Goal: Transaction & Acquisition: Download file/media

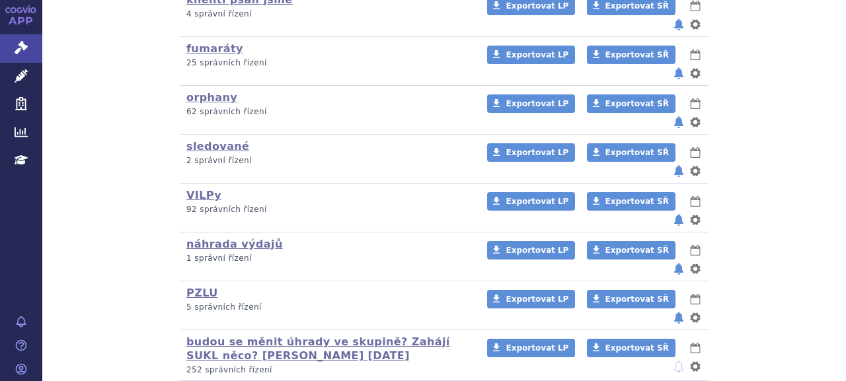
scroll to position [583, 0]
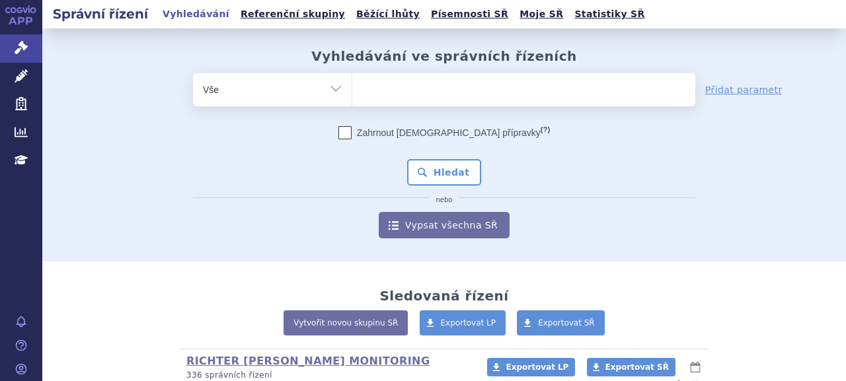
click at [498, 96] on ul at bounding box center [523, 87] width 343 height 28
click at [352, 96] on select at bounding box center [351, 89] width 1 height 33
type input "ve"
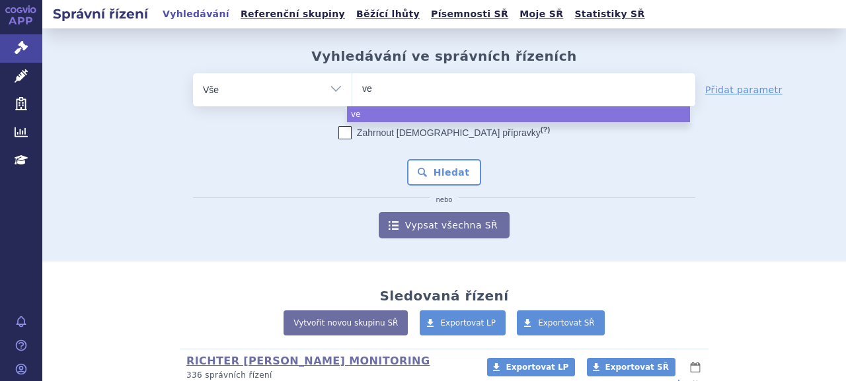
type input "ves"
type input "vess"
type input "vessel"
type input "vessel d"
type input "vessel due"
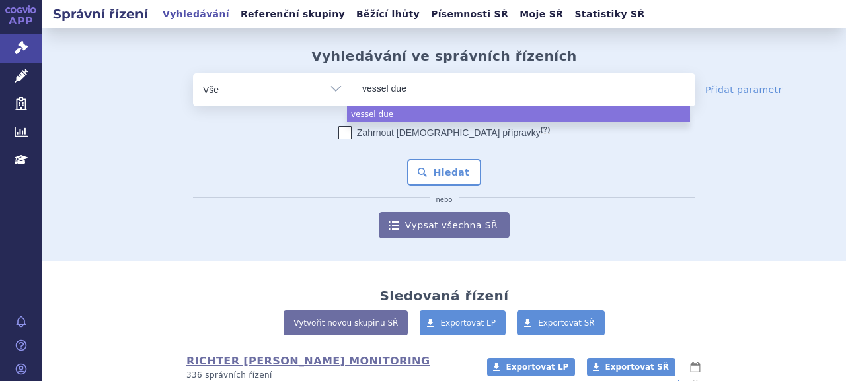
type input "vessel due F"
select select "vessel due F"
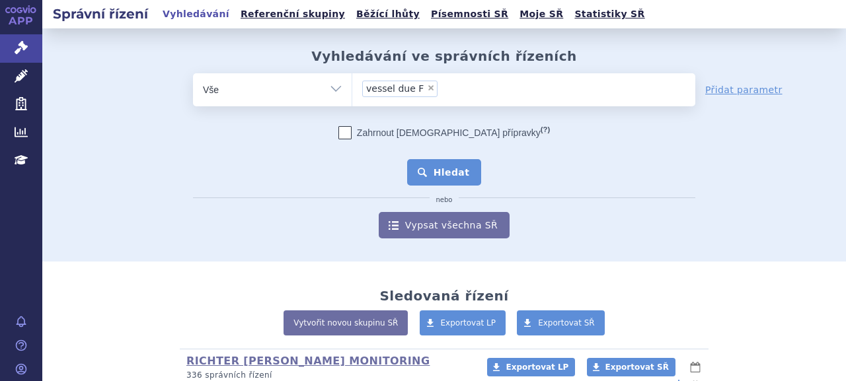
click at [428, 174] on button "Hledat" at bounding box center [444, 172] width 75 height 26
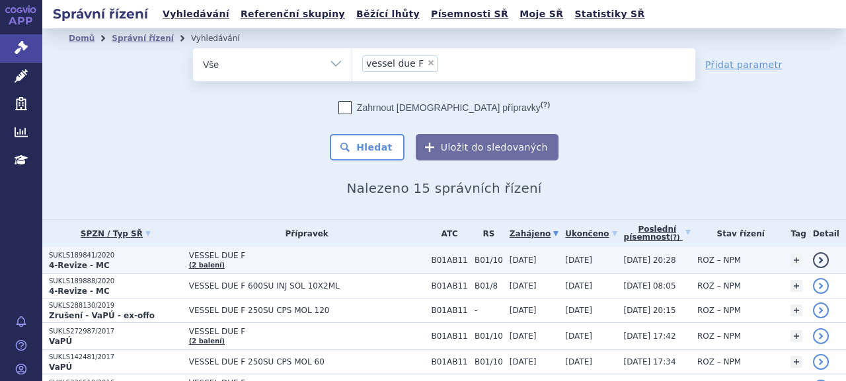
click at [89, 254] on p "SUKLS189841/2020" at bounding box center [115, 255] width 133 height 9
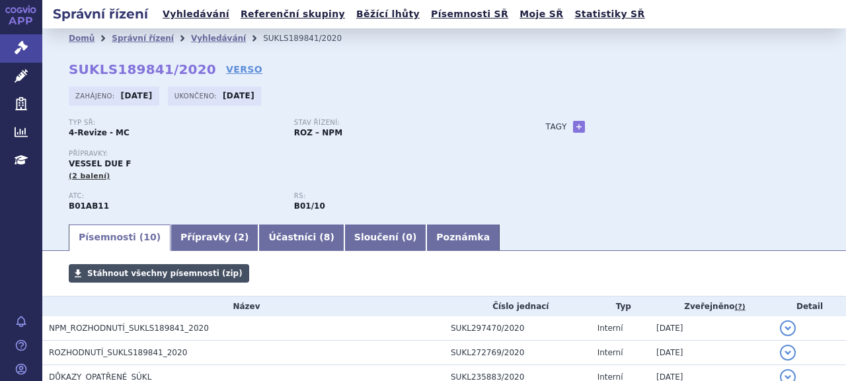
click at [103, 279] on link "Stáhnout všechny písemnosti (zip)" at bounding box center [159, 273] width 180 height 18
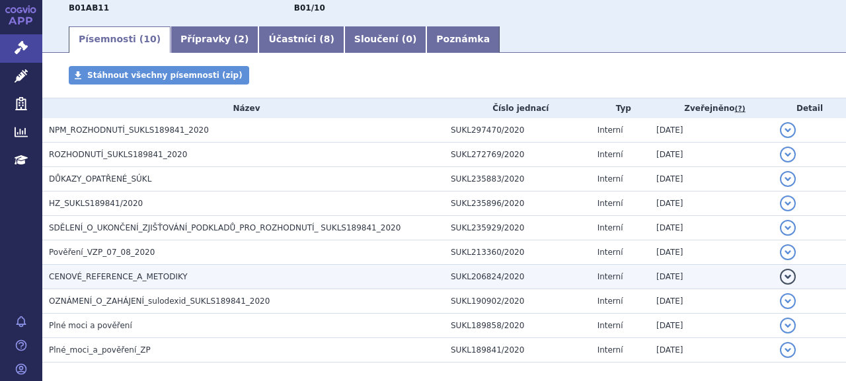
click at [103, 278] on span "CENOVÉ_REFERENCE_A_METODIKY" at bounding box center [118, 276] width 139 height 9
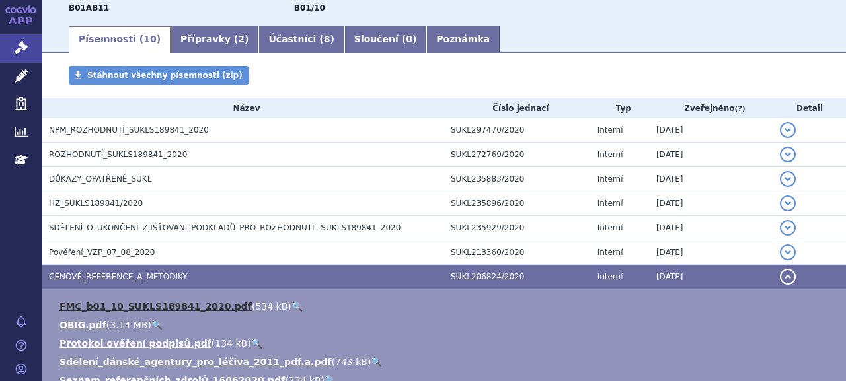
click at [124, 307] on link "FMC_b01_10_SUKLS189841_2020.pdf" at bounding box center [155, 306] width 192 height 11
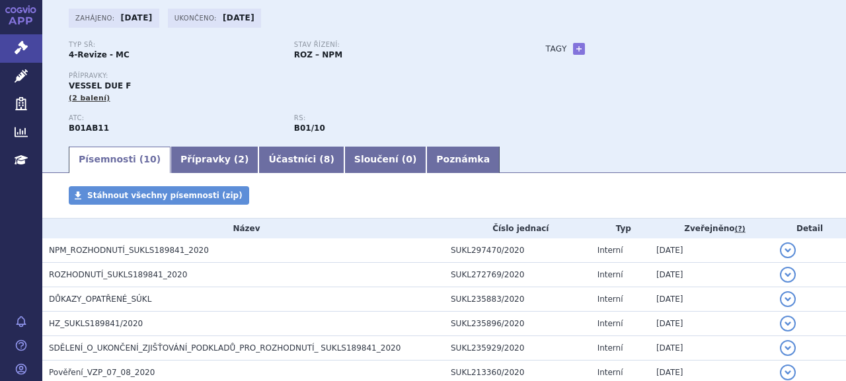
scroll to position [66, 0]
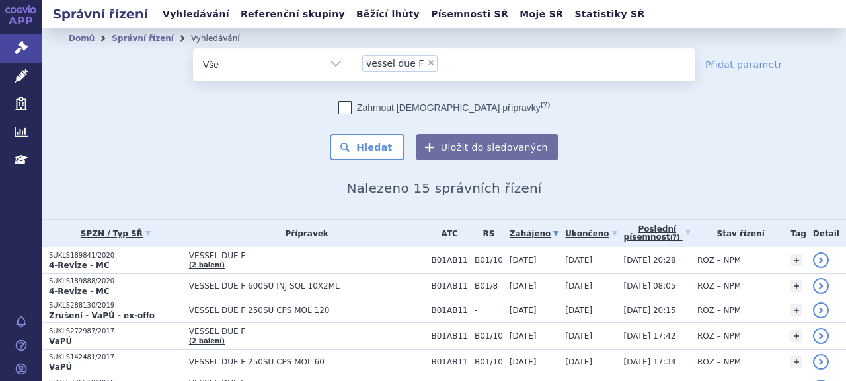
scroll to position [66, 0]
